Goal: Navigation & Orientation: Find specific page/section

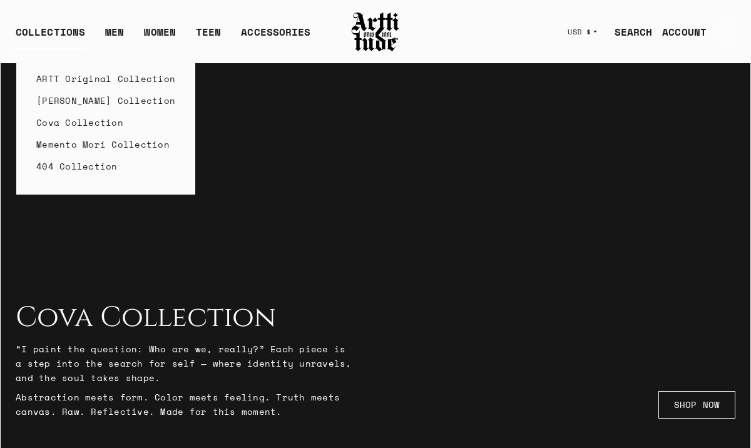
click at [78, 124] on link "Cova Collection" at bounding box center [105, 122] width 139 height 22
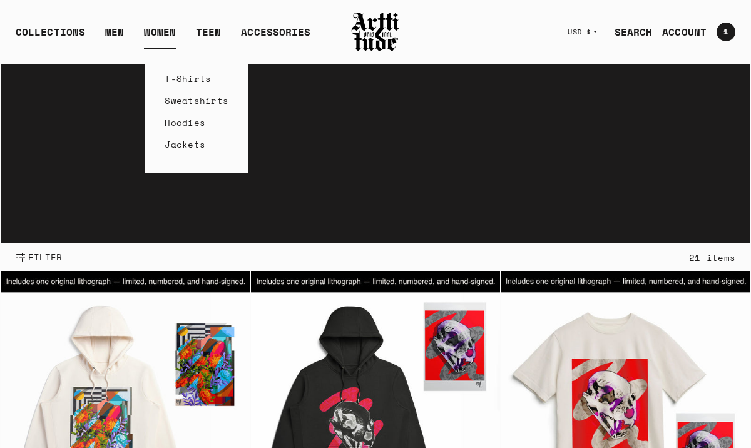
click at [179, 84] on link "T-Shirts" at bounding box center [197, 79] width 64 height 22
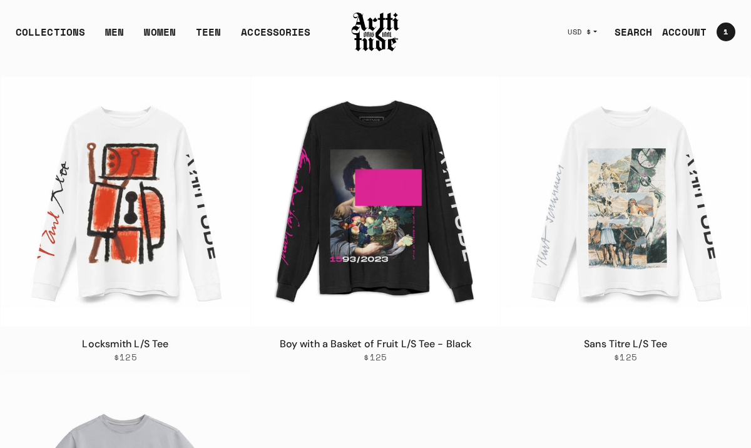
scroll to position [1252, 0]
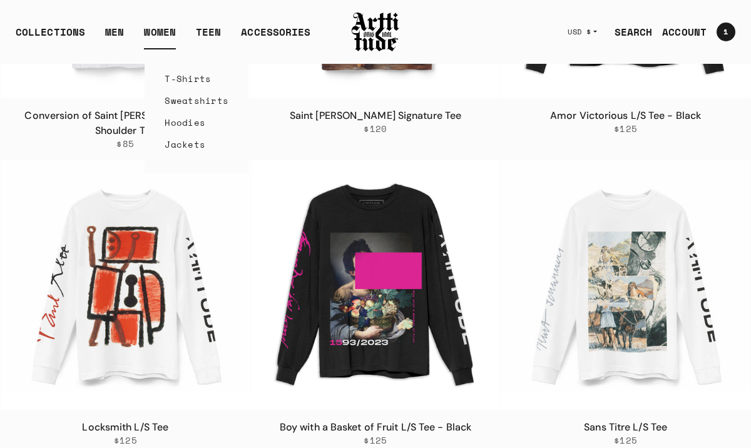
click at [169, 102] on link "Sweatshirts" at bounding box center [197, 100] width 64 height 22
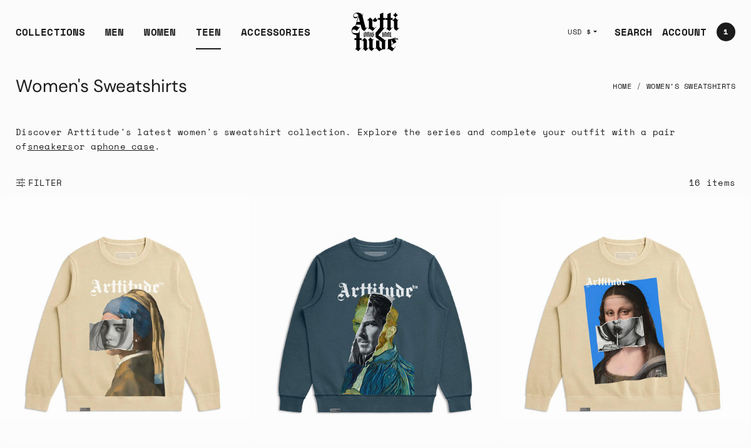
click at [211, 33] on link "TEEN" at bounding box center [208, 36] width 25 height 25
